Goal: Information Seeking & Learning: Learn about a topic

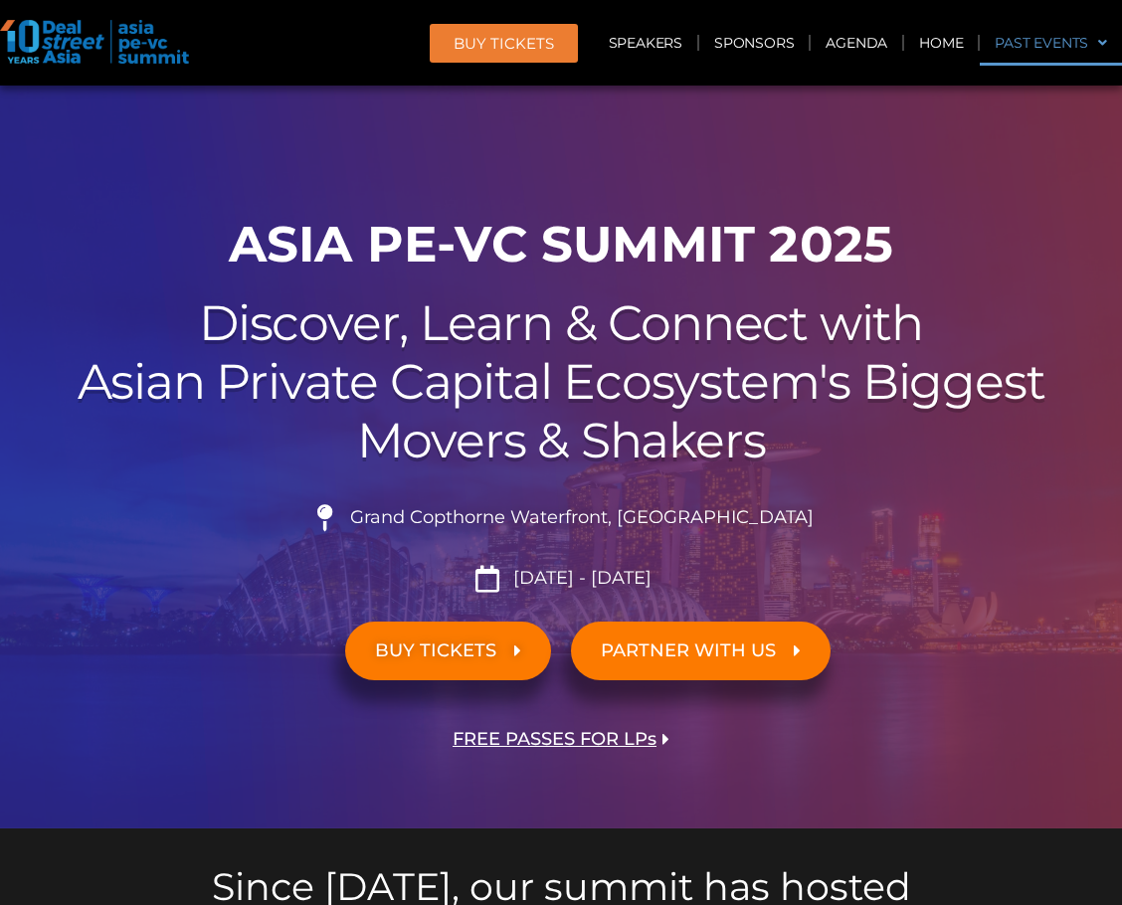
click at [1047, 55] on link "Past Events" at bounding box center [1051, 43] width 142 height 46
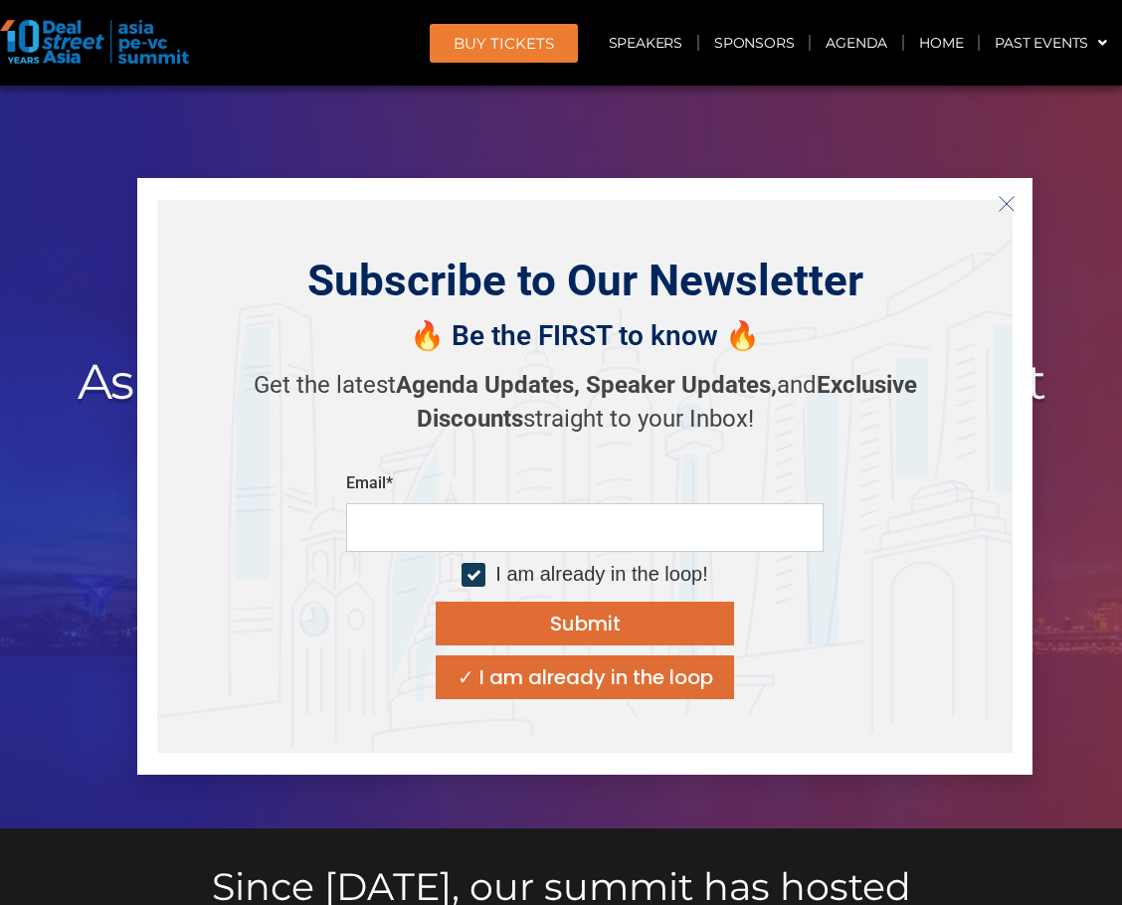
click at [1001, 123] on div at bounding box center [561, 457] width 1122 height 743
click at [1002, 204] on icon "Close" at bounding box center [1007, 204] width 18 height 18
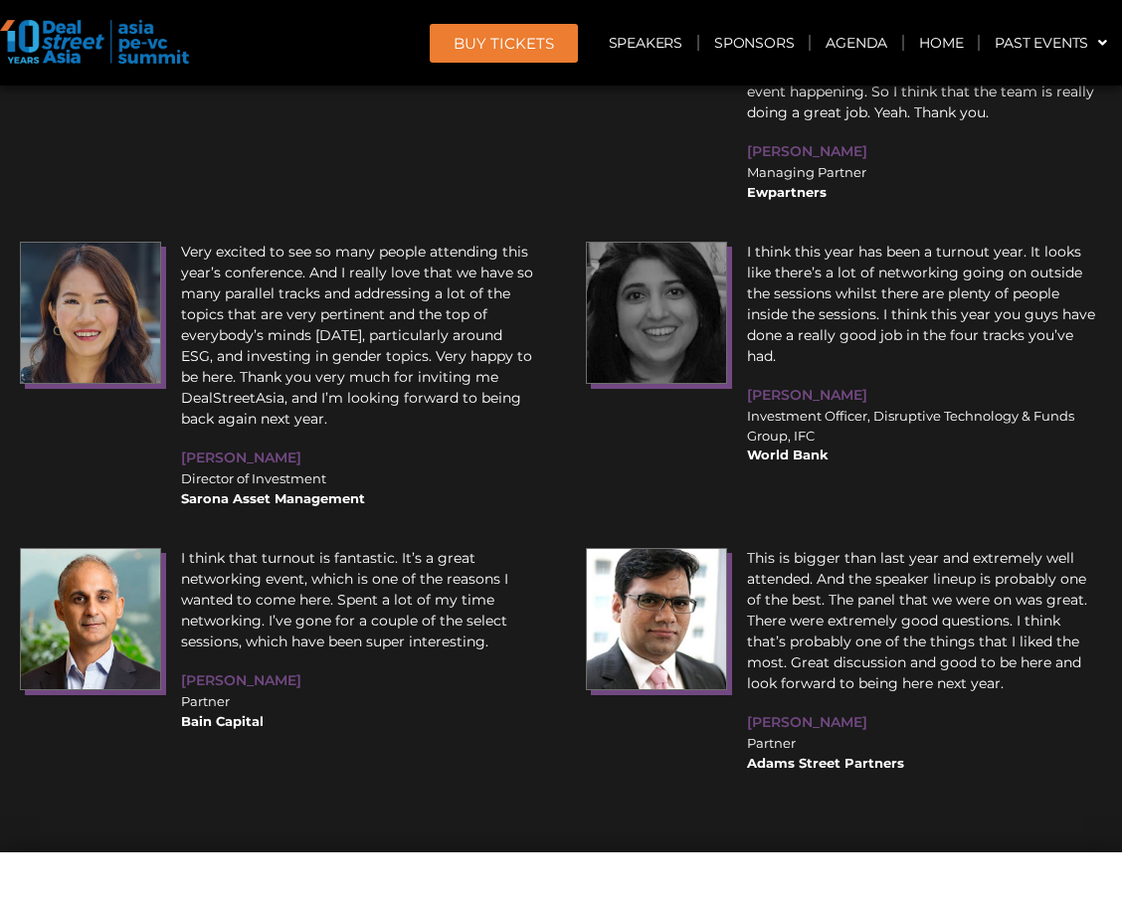
scroll to position [25629, 0]
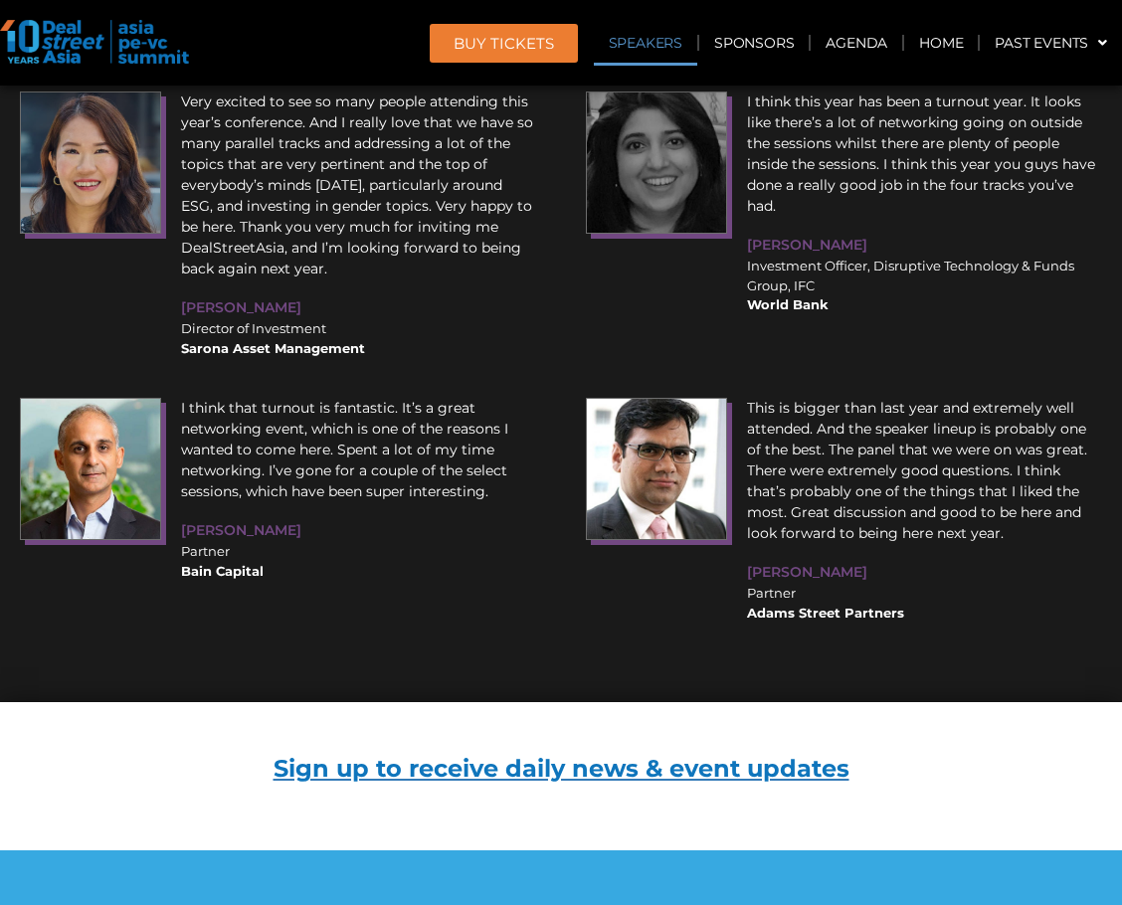
scroll to position [20078, 0]
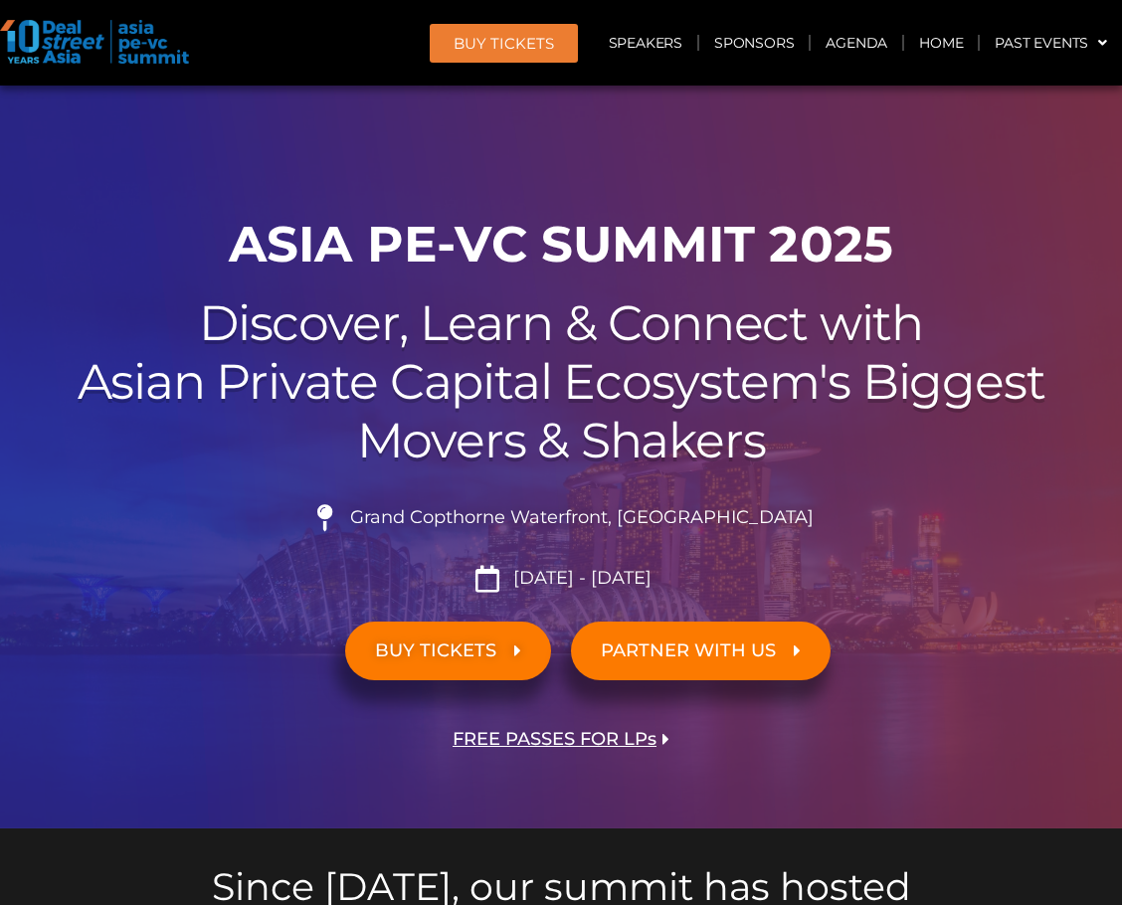
click at [824, 265] on h1 "ASIA PE-VC Summit 2025" at bounding box center [561, 245] width 1102 height 60
click at [461, 240] on h1 "ASIA PE-VC Summit 2025" at bounding box center [561, 245] width 1102 height 60
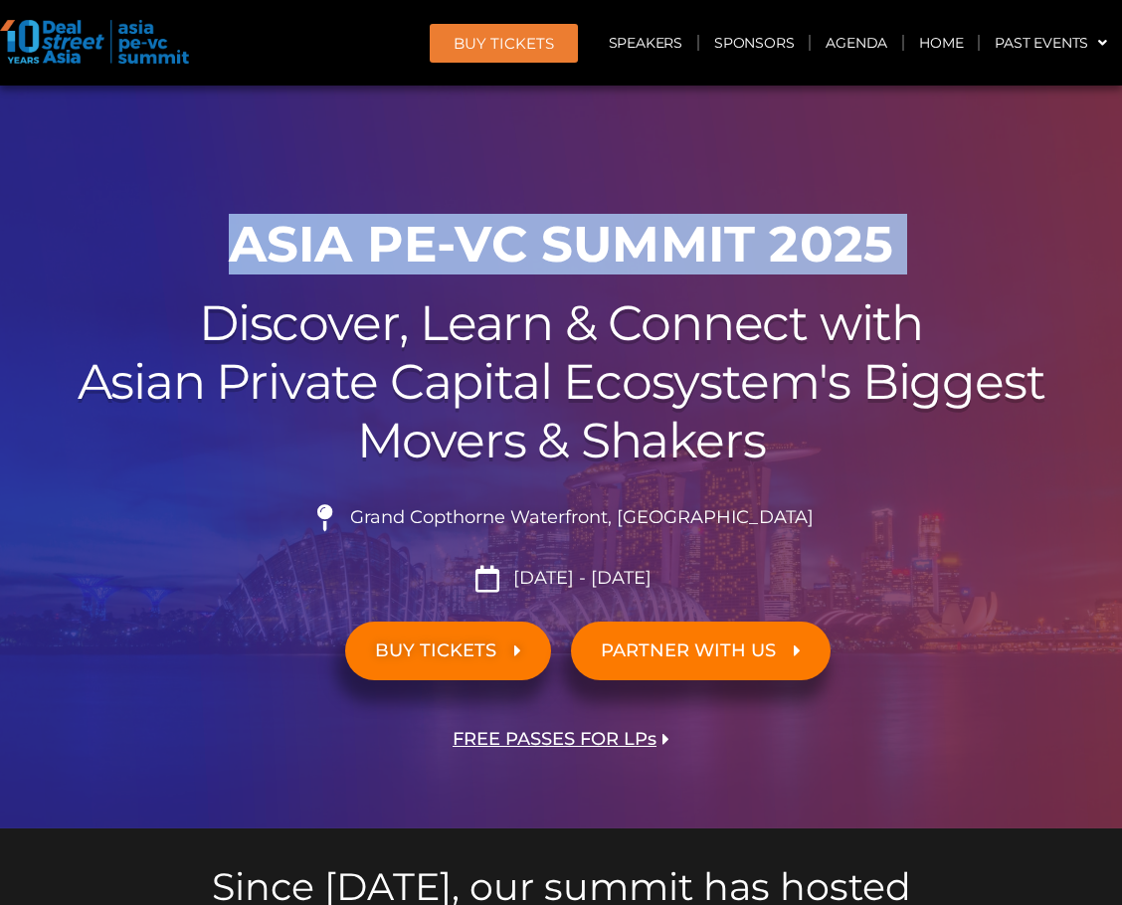
click at [461, 240] on h1 "ASIA PE-VC Summit 2025" at bounding box center [561, 245] width 1102 height 60
copy div "ASIA PE-VC Summit 2025"
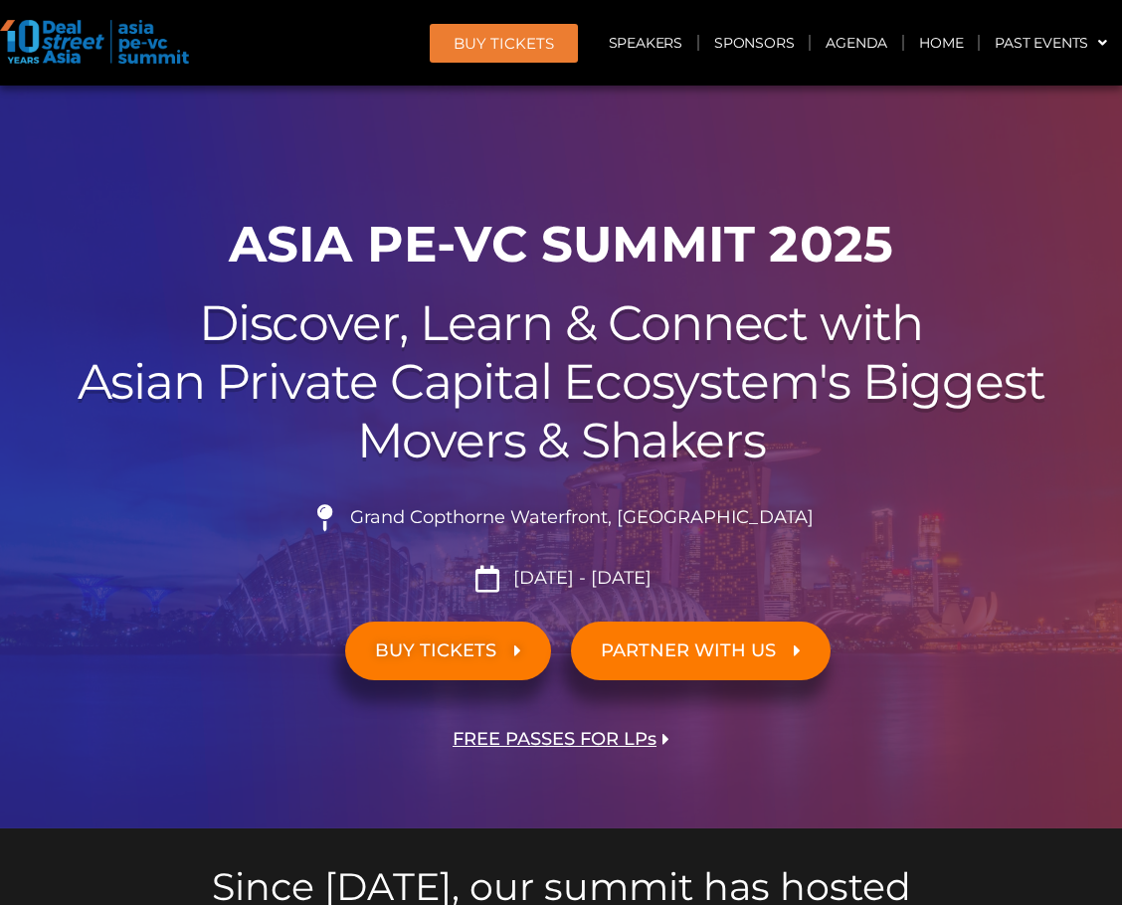
click at [655, 360] on h2 "Discover, Learn & Connect with Asian Private Capital Ecosystem's Biggest Movers…" at bounding box center [561, 381] width 1102 height 175
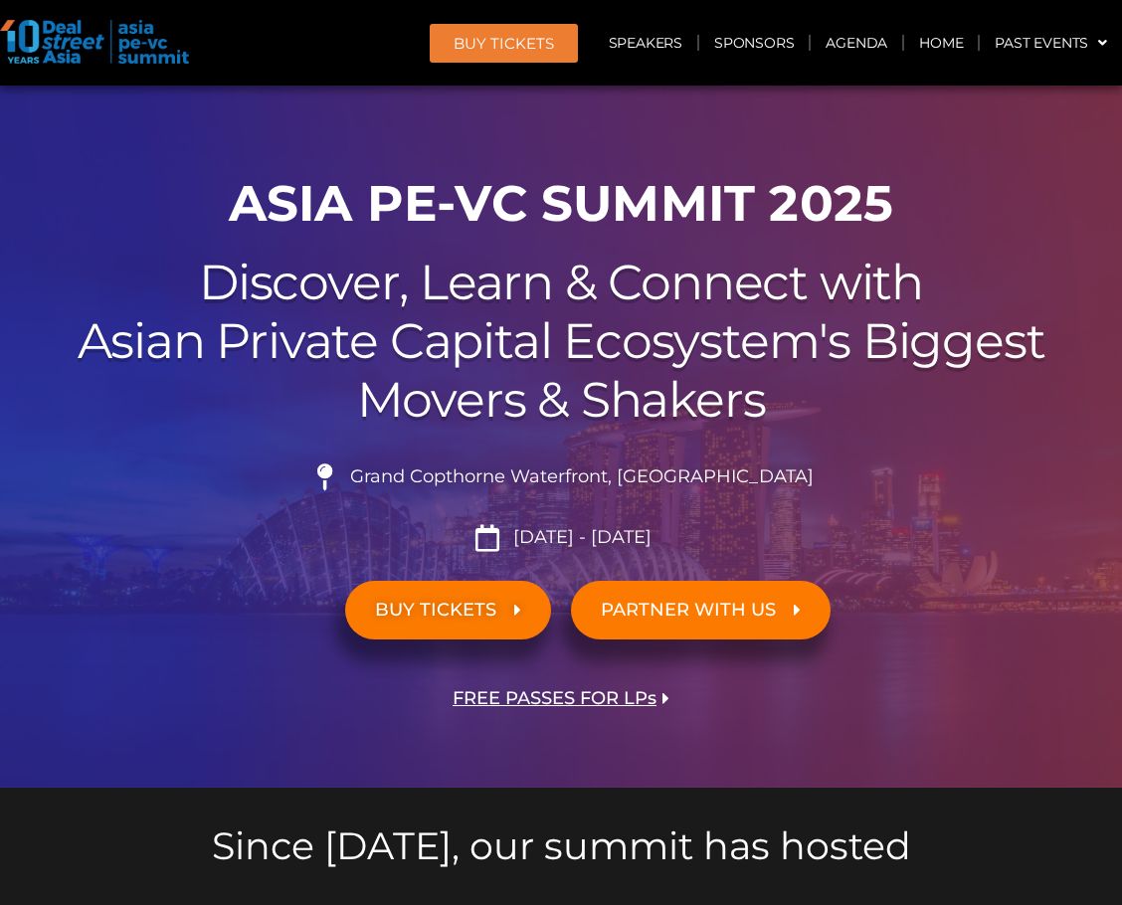
scroll to position [42, 0]
click at [624, 476] on span "Grand Copthorne Waterfront, [GEOGRAPHIC_DATA]​" at bounding box center [579, 477] width 469 height 22
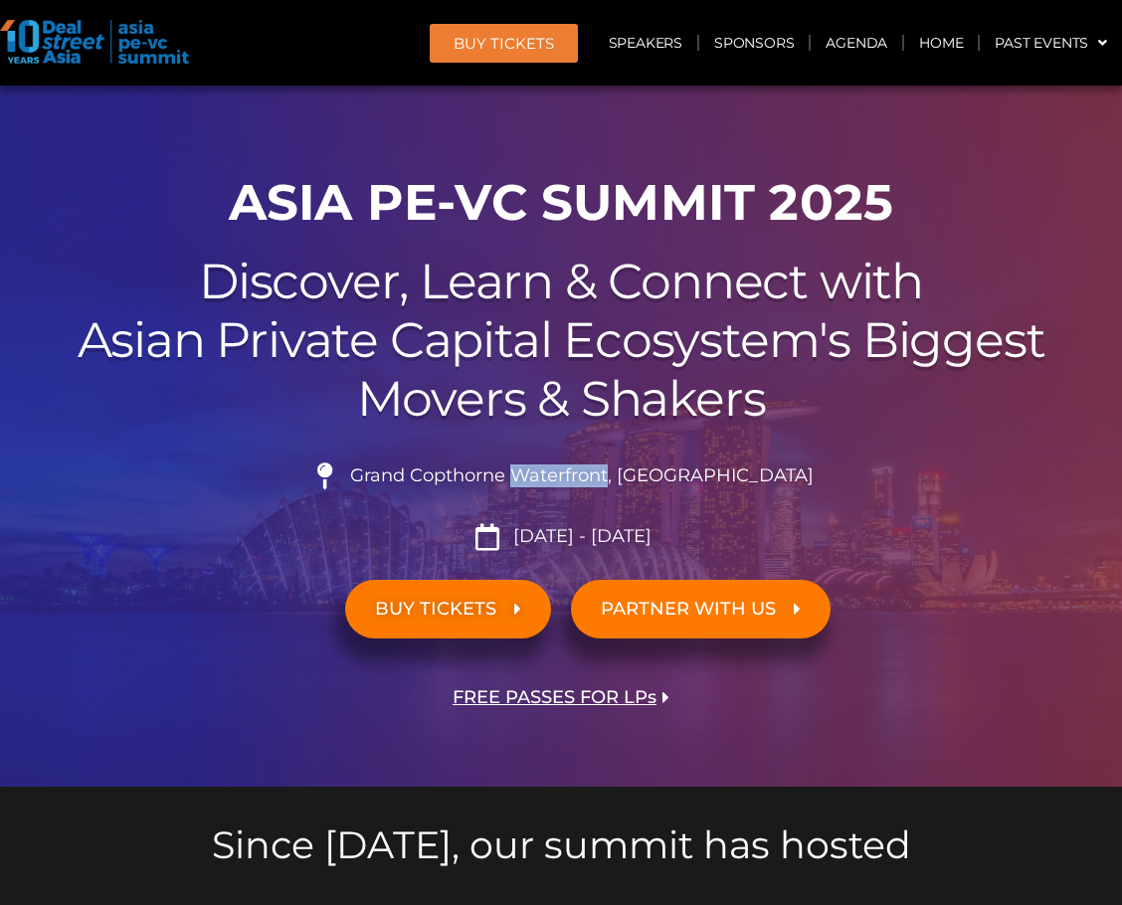
click at [624, 476] on span "Grand Copthorne Waterfront, [GEOGRAPHIC_DATA]​" at bounding box center [579, 477] width 469 height 22
copy ul "Grand Copthorne Waterfront, [GEOGRAPHIC_DATA]​"
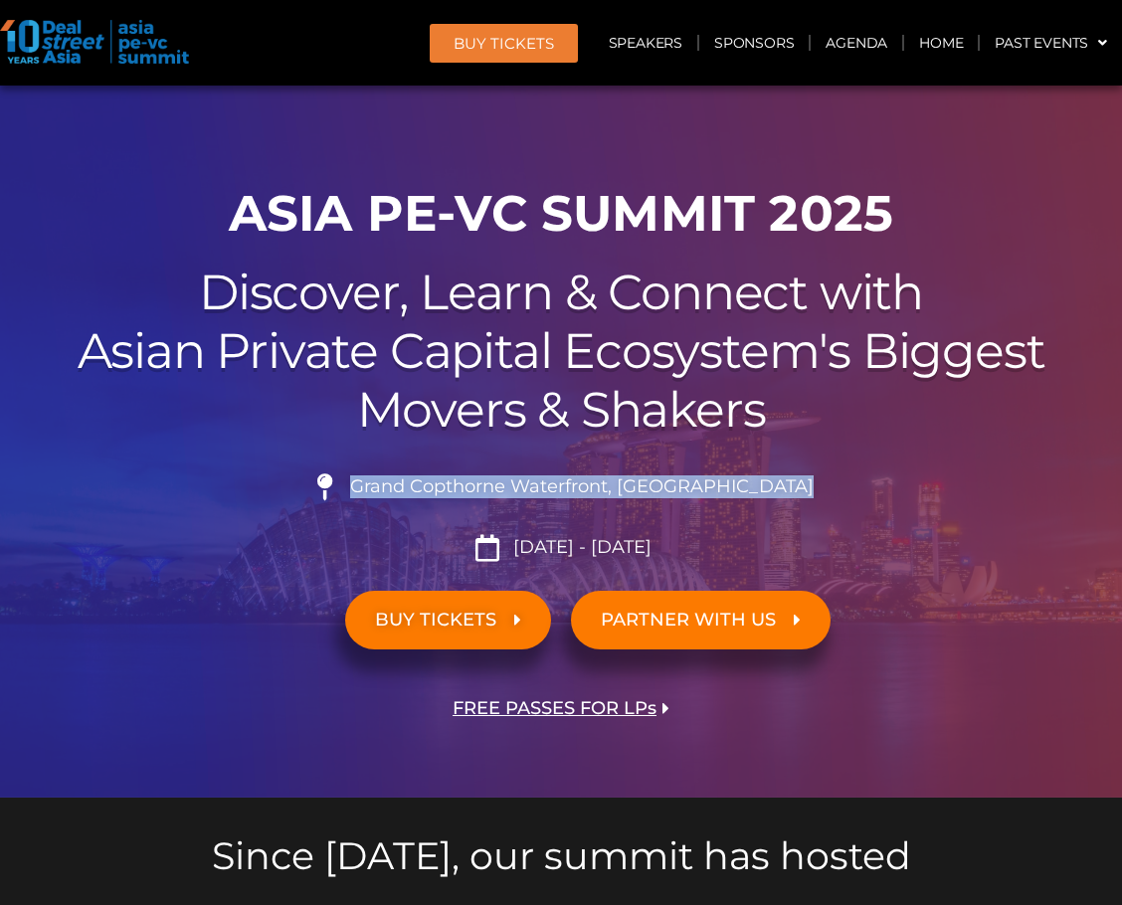
scroll to position [0, 0]
